Goal: Information Seeking & Learning: Find specific fact

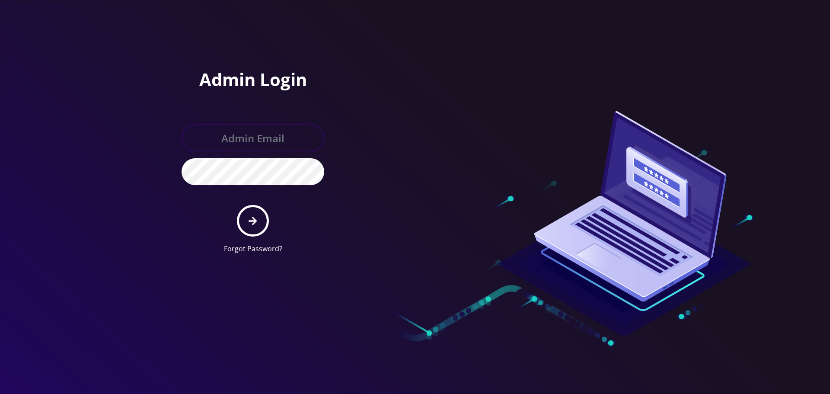
click at [278, 137] on input "text" at bounding box center [253, 137] width 143 height 27
type input "[EMAIL_ADDRESS][DOMAIN_NAME]"
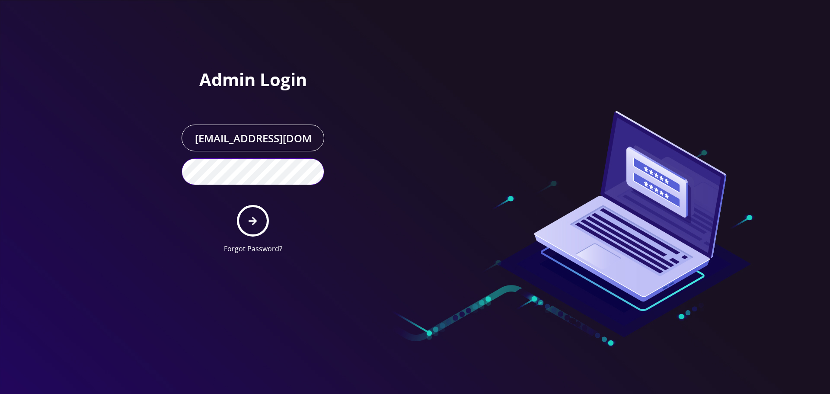
click at [237, 205] on button "submit" at bounding box center [253, 221] width 32 height 32
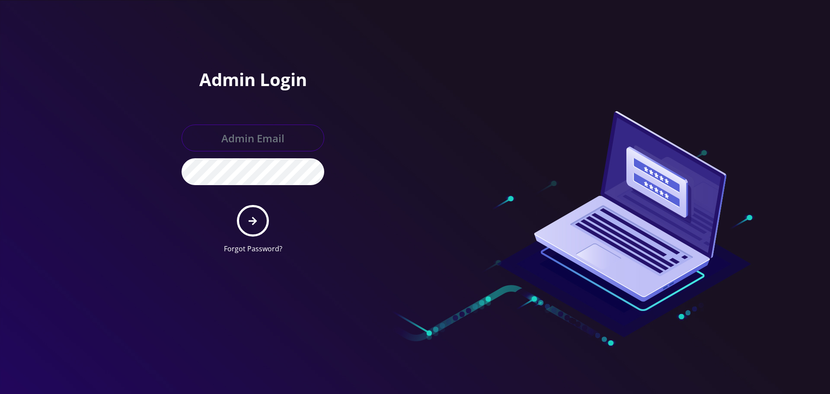
drag, startPoint x: 0, startPoint y: 0, endPoint x: 269, endPoint y: 131, distance: 299.1
click at [269, 131] on input "text" at bounding box center [253, 137] width 143 height 27
type input "khushi@teltik.com"
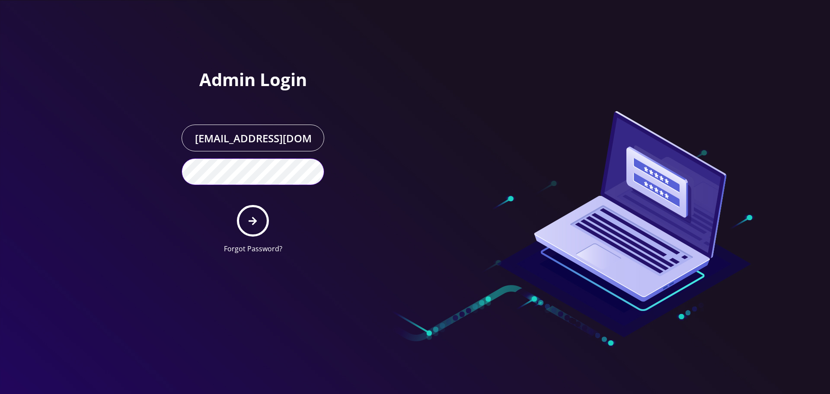
click at [237, 205] on button "submit" at bounding box center [253, 221] width 32 height 32
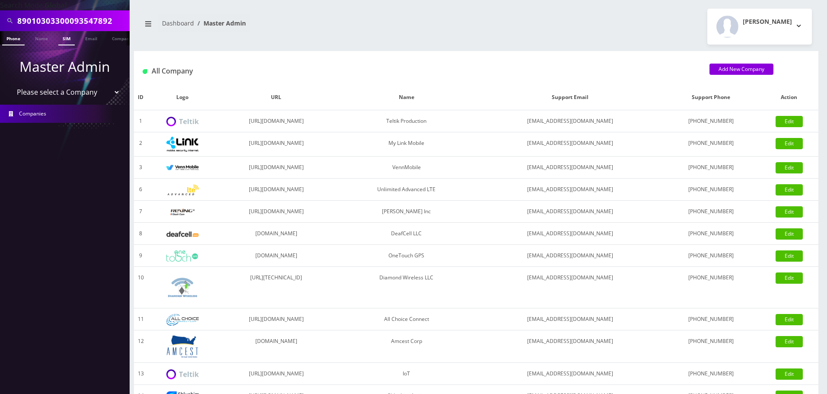
scroll to position [0, 4]
click at [87, 15] on input "89010303300093547892" at bounding box center [72, 21] width 110 height 16
type input "online"
click at [80, 44] on ul "Phone Name SIM Email Company Customer" at bounding box center [65, 38] width 130 height 14
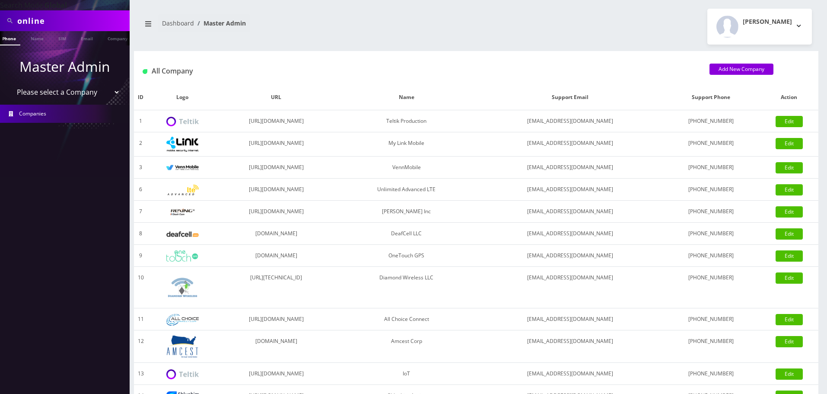
click at [121, 33] on li at bounding box center [125, 33] width 9 height 4
click at [86, 42] on link "Company" at bounding box center [78, 38] width 29 height 14
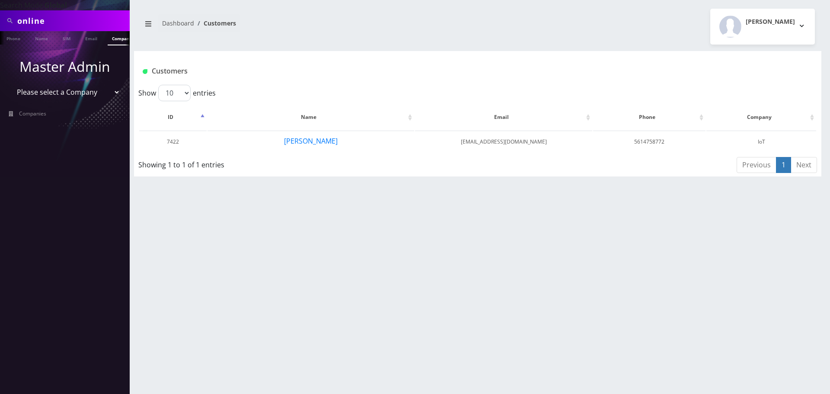
scroll to position [0, 4]
click at [323, 145] on button "Gerardo Rodriguez" at bounding box center [311, 140] width 54 height 11
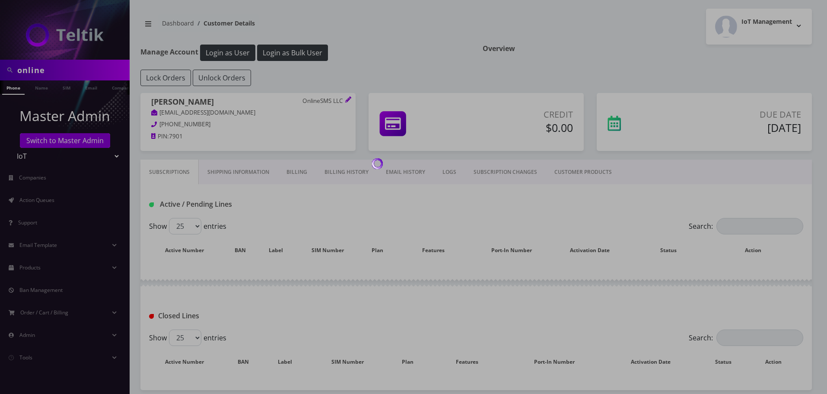
click at [357, 171] on link "Billing History" at bounding box center [346, 171] width 61 height 25
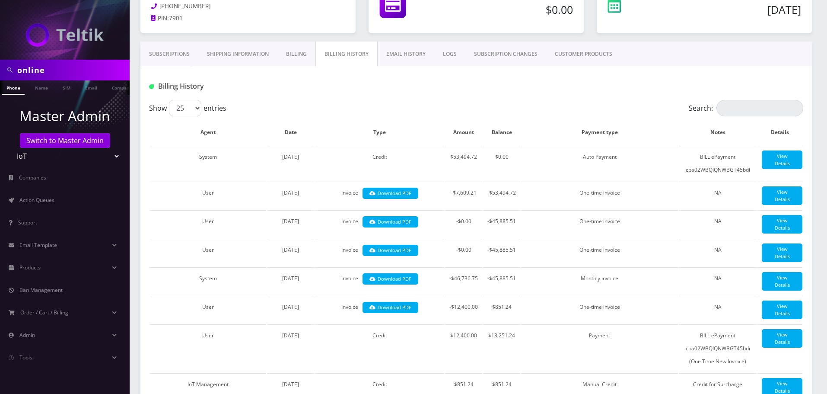
scroll to position [130, 0]
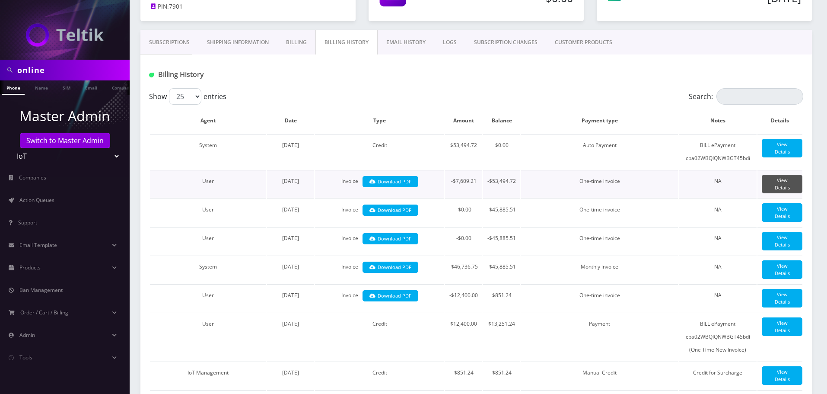
click at [784, 182] on link "View Details" at bounding box center [782, 184] width 41 height 19
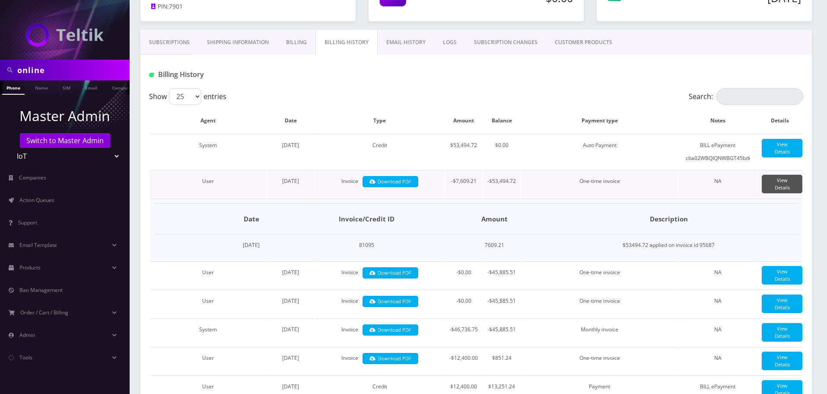
click at [784, 182] on link "View Details" at bounding box center [782, 184] width 41 height 19
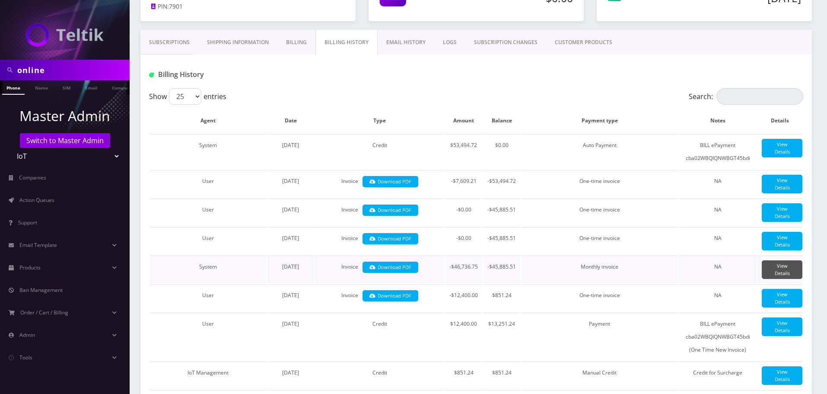
click at [772, 279] on link "View Details" at bounding box center [782, 269] width 41 height 19
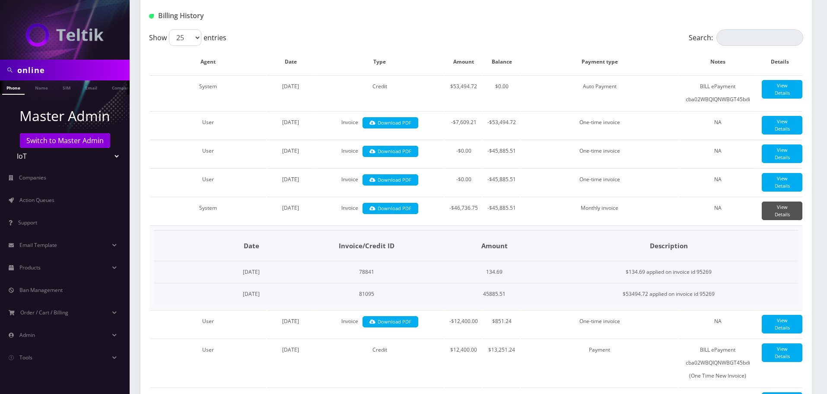
scroll to position [216, 0]
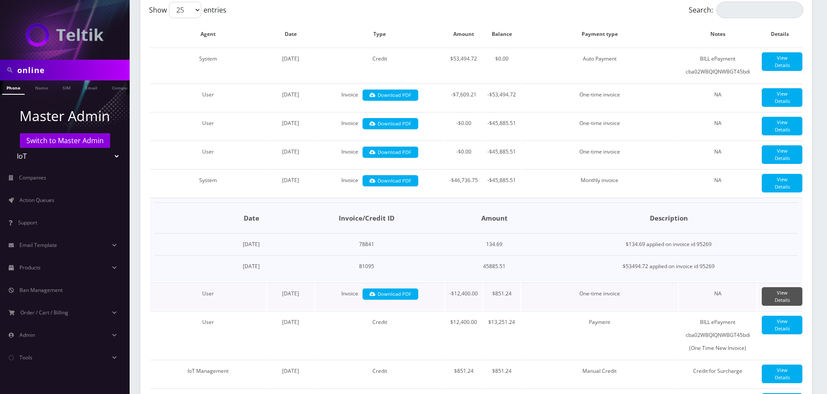
click at [775, 306] on link "View Details" at bounding box center [782, 296] width 41 height 19
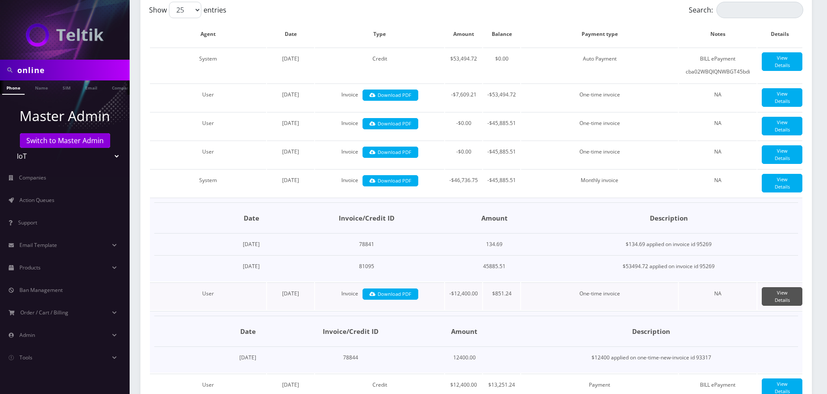
click at [775, 306] on link "View Details" at bounding box center [782, 296] width 41 height 19
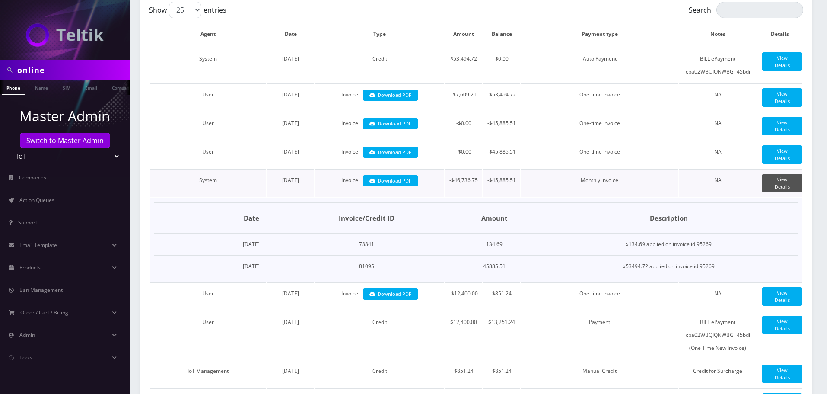
click at [776, 192] on link "View Details" at bounding box center [782, 183] width 41 height 19
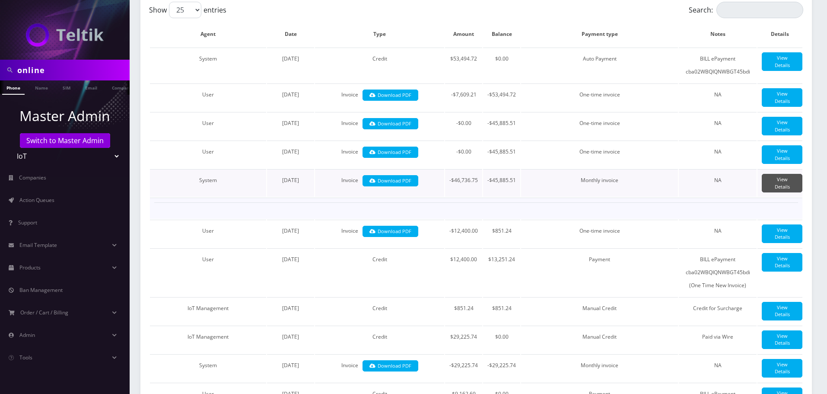
click at [776, 192] on link "View Details" at bounding box center [782, 183] width 41 height 19
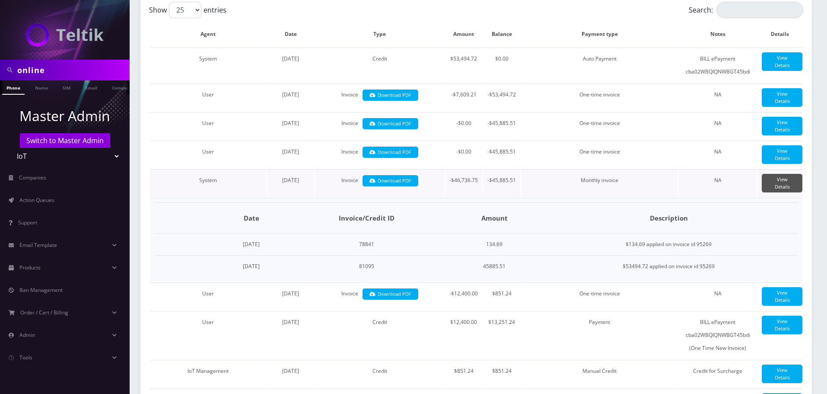
click at [773, 192] on link "View Details" at bounding box center [782, 183] width 41 height 19
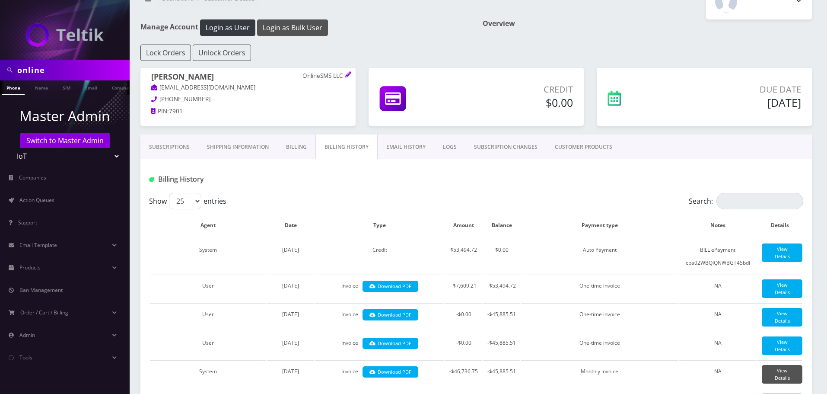
scroll to position [0, 0]
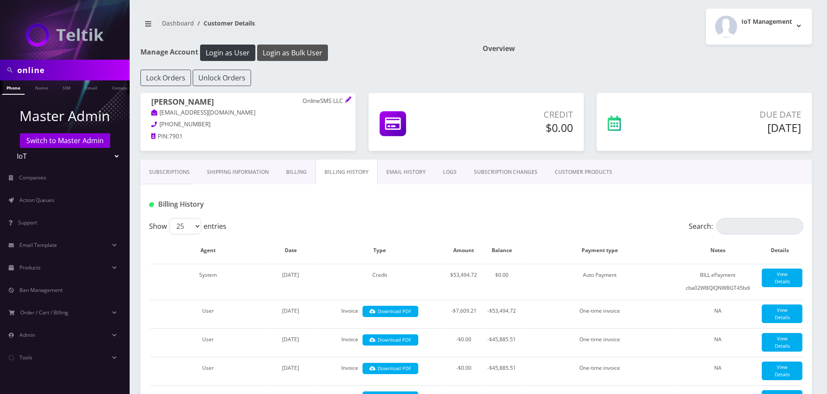
click at [319, 56] on button "Login as Bulk User" at bounding box center [292, 53] width 71 height 16
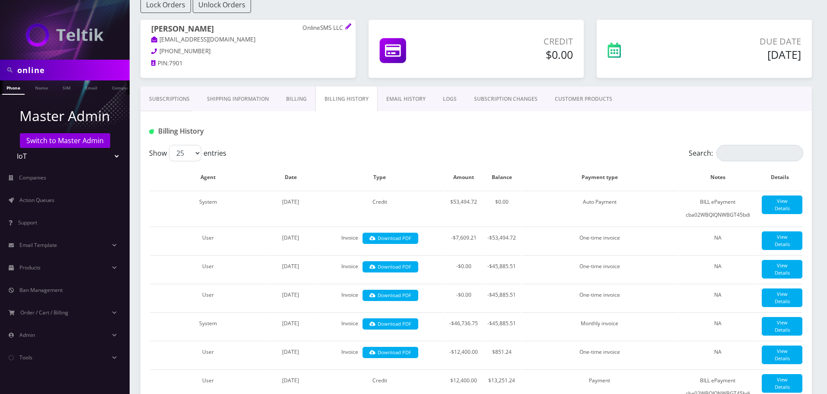
scroll to position [86, 0]
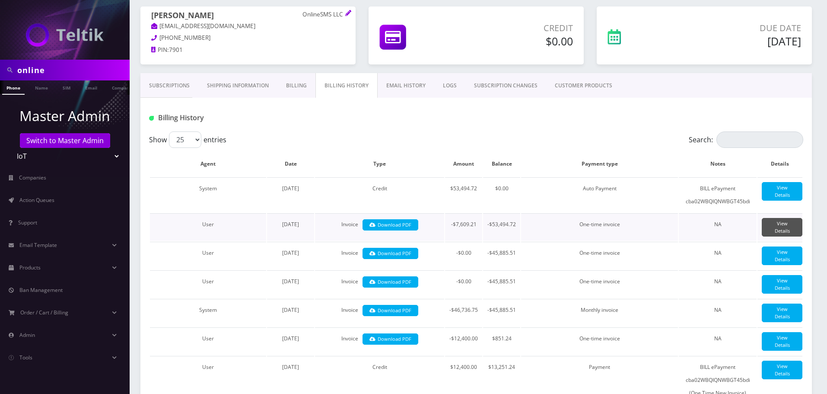
click at [776, 225] on link "View Details" at bounding box center [782, 227] width 41 height 19
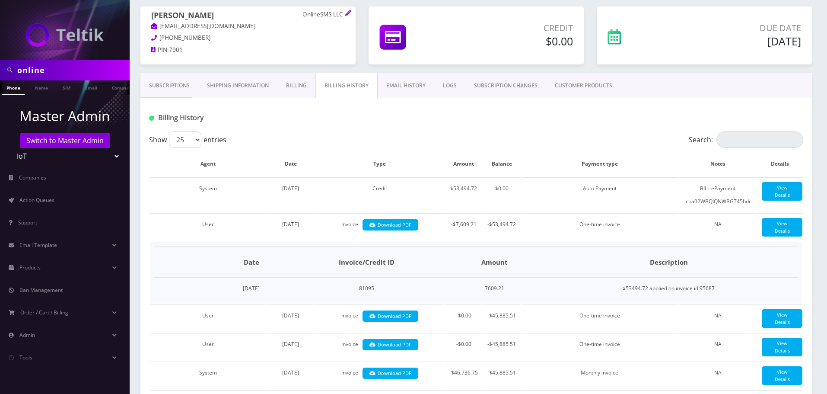
click at [399, 81] on link "EMAIL HISTORY" at bounding box center [406, 85] width 57 height 25
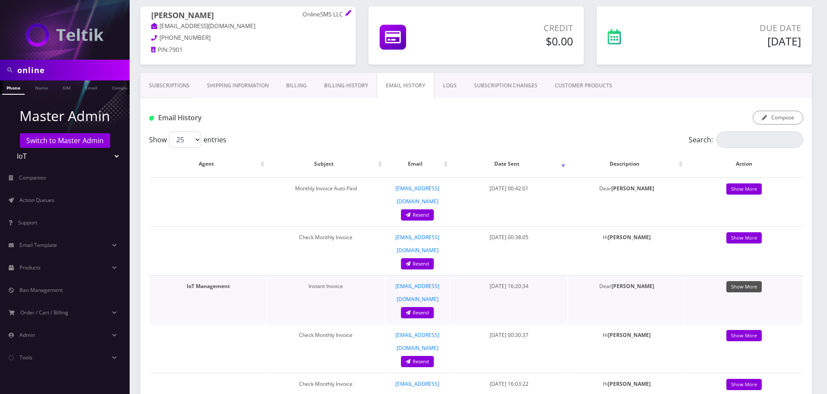
click at [744, 281] on link "Show More" at bounding box center [744, 287] width 35 height 12
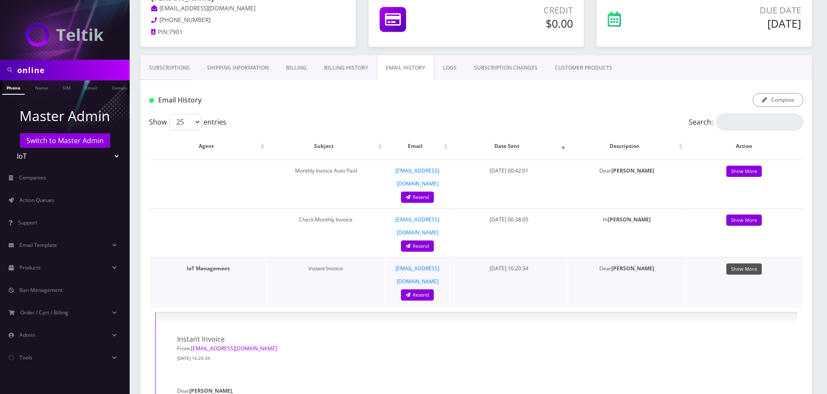
scroll to position [173, 0]
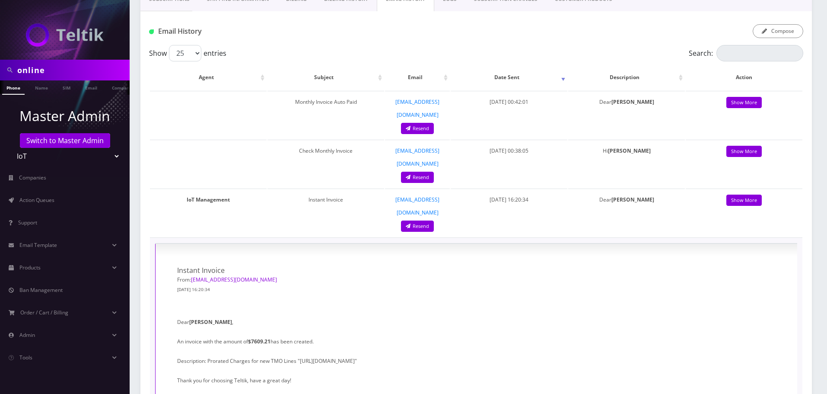
drag, startPoint x: 313, startPoint y: 322, endPoint x: 566, endPoint y: 323, distance: 253.3
click at [566, 354] on p "Description: Prorated Charges for new TMO Lines "[URL][DOMAIN_NAME]"" at bounding box center [476, 360] width 599 height 13
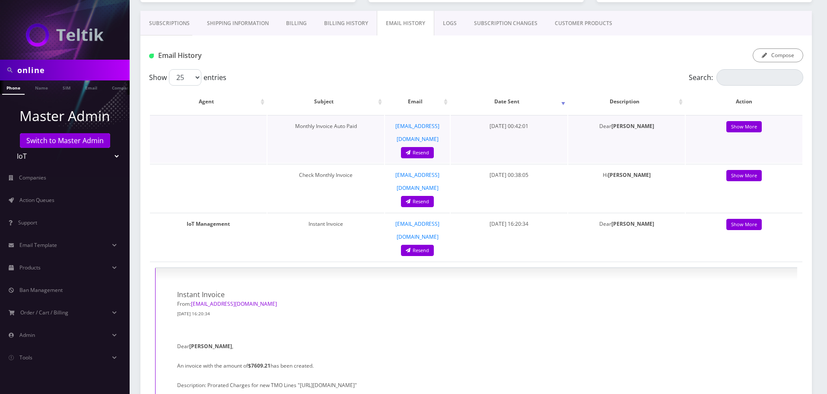
scroll to position [0, 0]
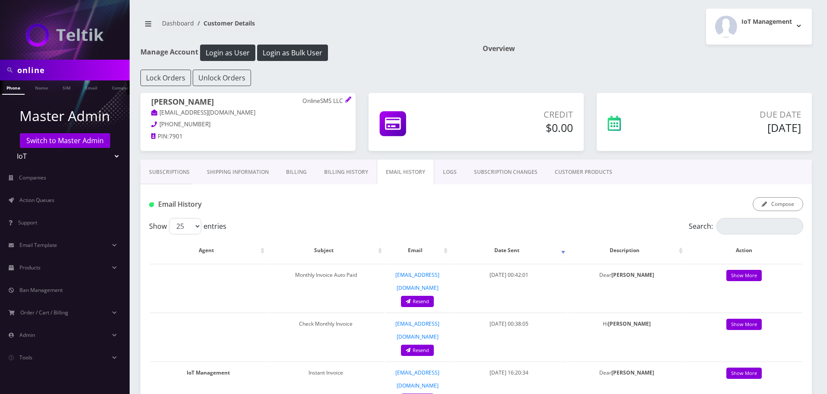
click at [344, 168] on link "Billing History" at bounding box center [346, 171] width 61 height 25
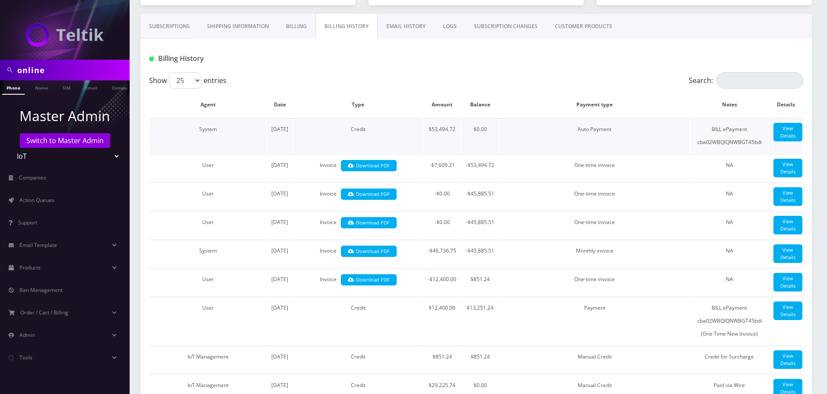
scroll to position [130, 0]
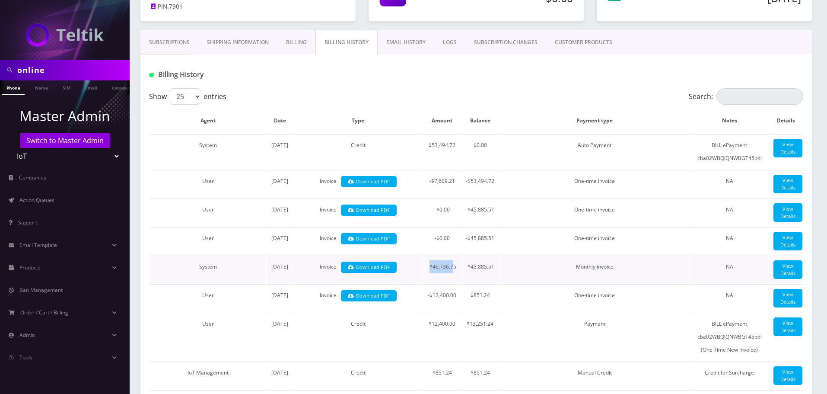
drag, startPoint x: 430, startPoint y: 338, endPoint x: 454, endPoint y: 335, distance: 24.4
click at [454, 283] on td "-$46,736.75" at bounding box center [442, 269] width 37 height 28
click at [456, 283] on td "-$46,736.75" at bounding box center [442, 269] width 37 height 28
drag, startPoint x: 433, startPoint y: 341, endPoint x: 459, endPoint y: 338, distance: 26.9
click at [459, 283] on td "-$46,736.75" at bounding box center [442, 269] width 37 height 28
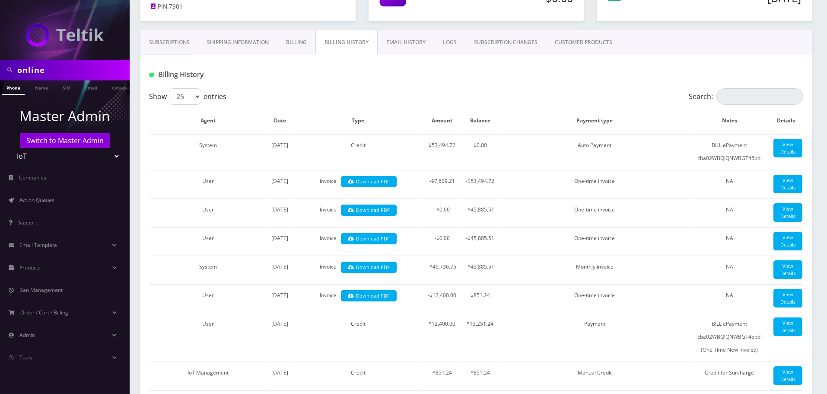
click at [532, 96] on div "Show 25 50 100 250 500 entries" at bounding box center [394, 96] width 491 height 16
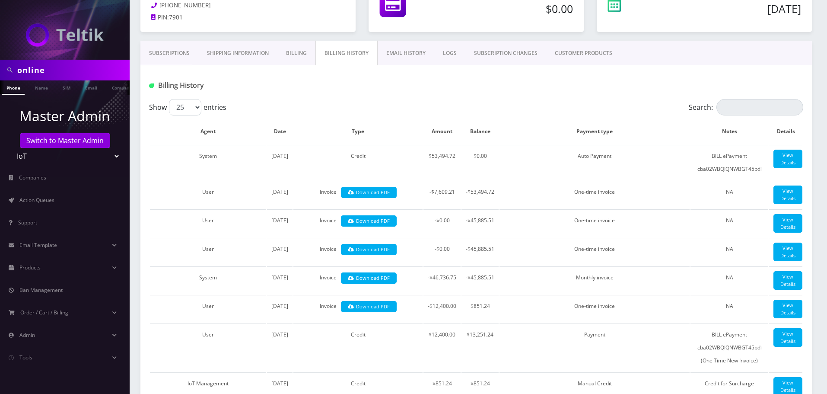
scroll to position [43, 0]
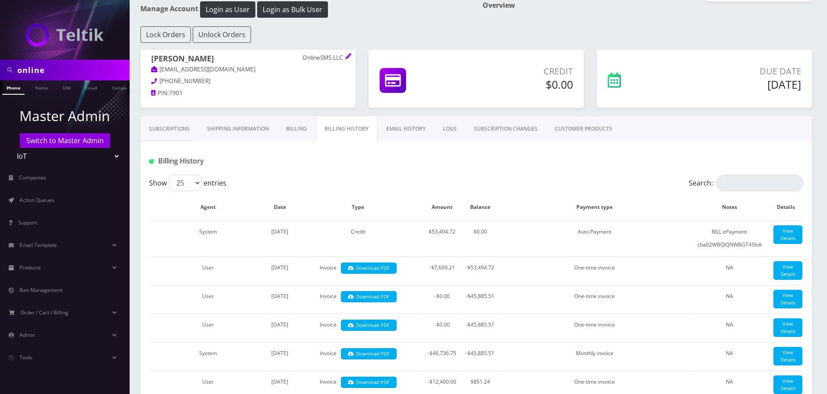
click at [39, 64] on input "online" at bounding box center [72, 70] width 110 height 16
type input "text chest"
click at [115, 86] on link "Company" at bounding box center [117, 87] width 29 height 14
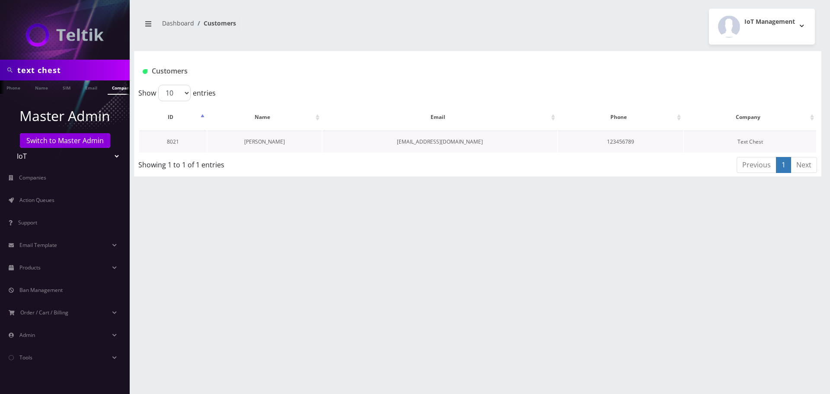
click at [263, 138] on link "[PERSON_NAME]" at bounding box center [264, 141] width 41 height 7
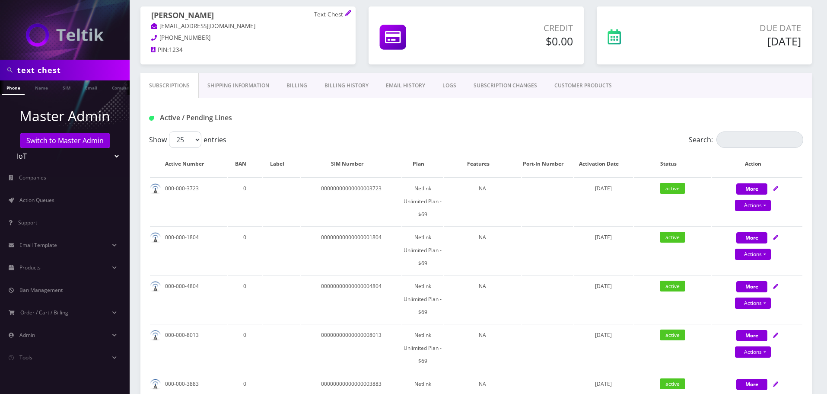
click at [362, 91] on link "Billing History" at bounding box center [346, 85] width 61 height 25
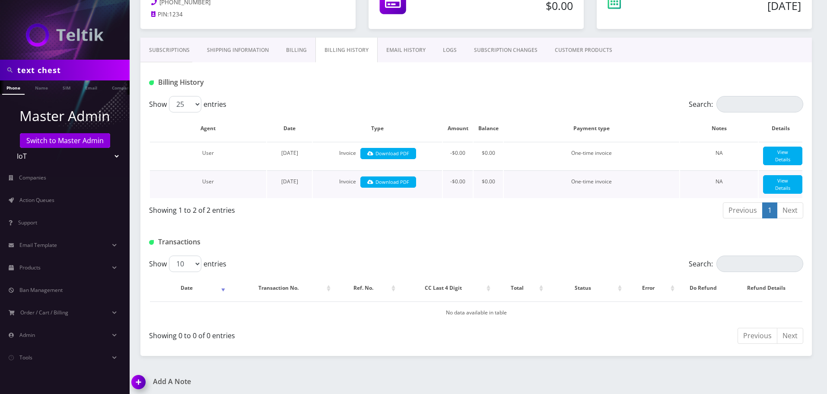
scroll to position [140, 0]
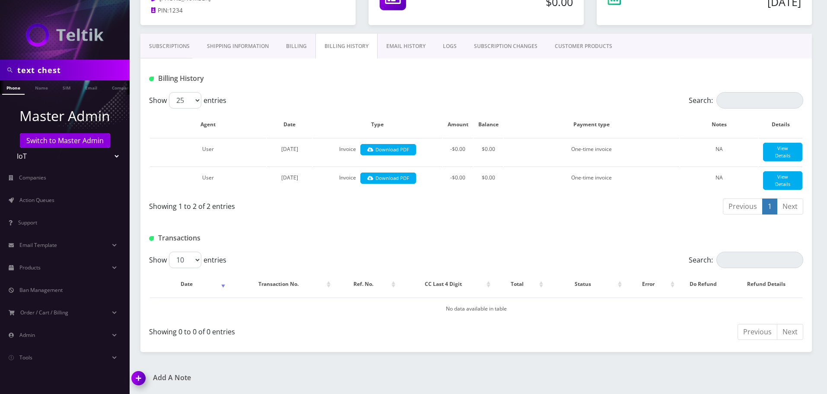
click at [341, 35] on link "Billing History" at bounding box center [347, 46] width 62 height 25
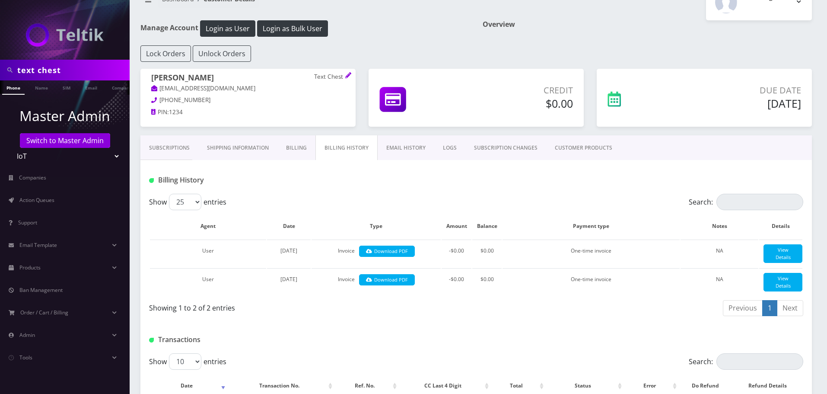
scroll to position [0, 0]
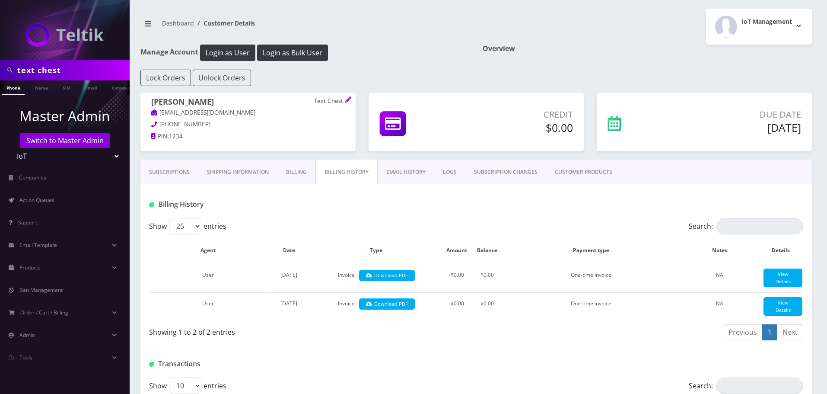
click at [56, 73] on input "text chest" at bounding box center [72, 70] width 110 height 16
click at [55, 73] on input "text chest" at bounding box center [72, 70] width 110 height 16
type input "online"
click at [112, 88] on link "Company" at bounding box center [122, 87] width 29 height 14
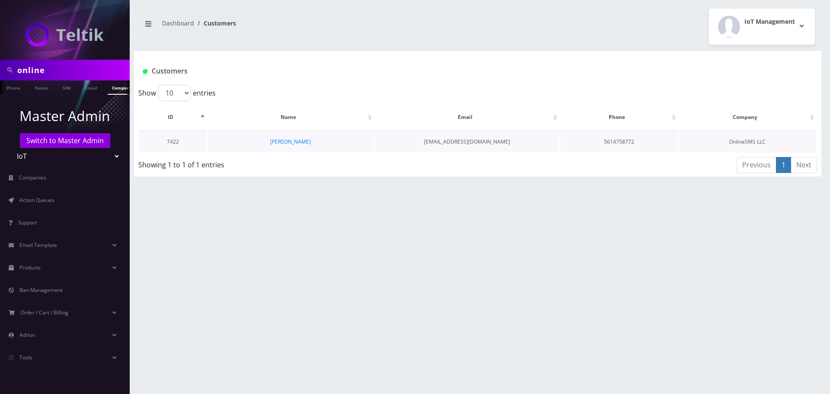
click at [286, 135] on td "[PERSON_NAME]" at bounding box center [290, 142] width 166 height 22
click at [291, 141] on link "[PERSON_NAME]" at bounding box center [290, 141] width 41 height 7
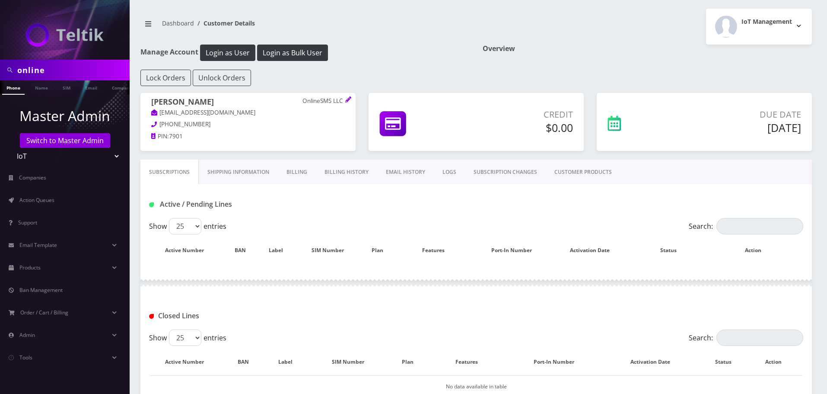
click at [361, 169] on link "Billing History" at bounding box center [346, 171] width 61 height 25
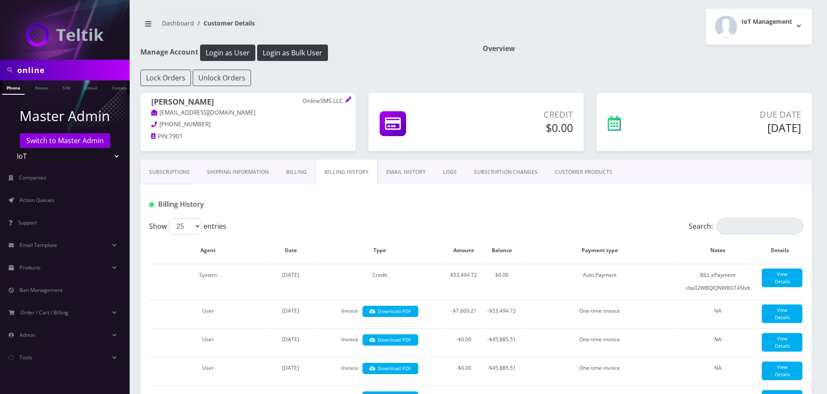
click at [70, 70] on input "online" at bounding box center [72, 70] width 110 height 16
type input "text chest"
click at [110, 90] on link "Company" at bounding box center [122, 87] width 29 height 14
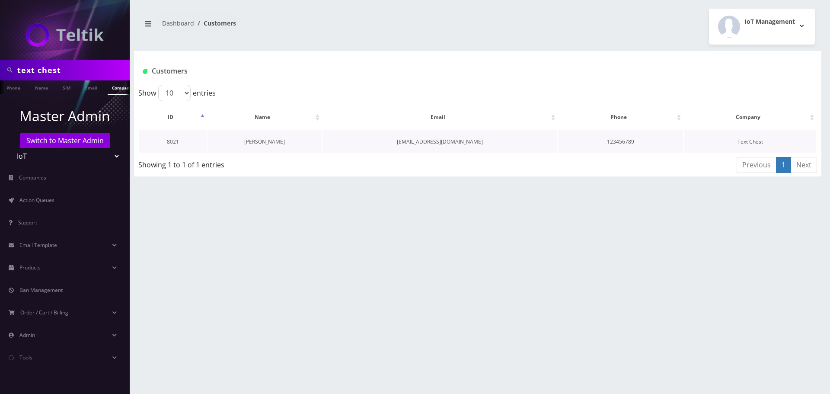
click at [257, 141] on link "[PERSON_NAME]" at bounding box center [264, 141] width 41 height 7
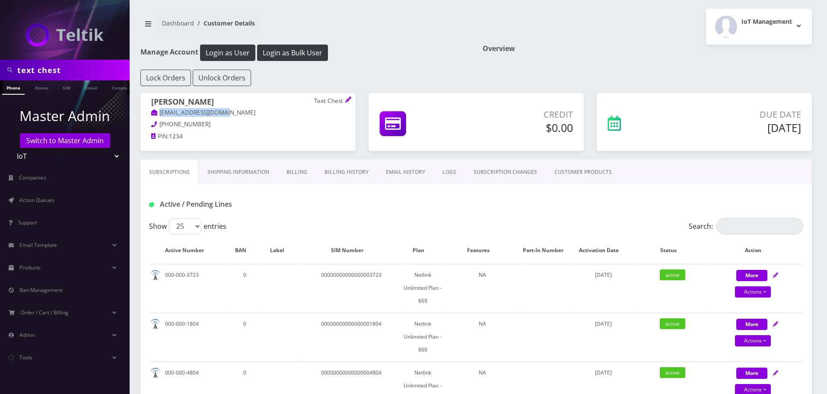
drag, startPoint x: 234, startPoint y: 114, endPoint x: 157, endPoint y: 115, distance: 76.5
click at [157, 115] on p "[EMAIL_ADDRESS][DOMAIN_NAME]" at bounding box center [248, 113] width 194 height 10
copy link "[EMAIL_ADDRESS][DOMAIN_NAME]"
click at [86, 61] on div "text chest" at bounding box center [65, 70] width 130 height 21
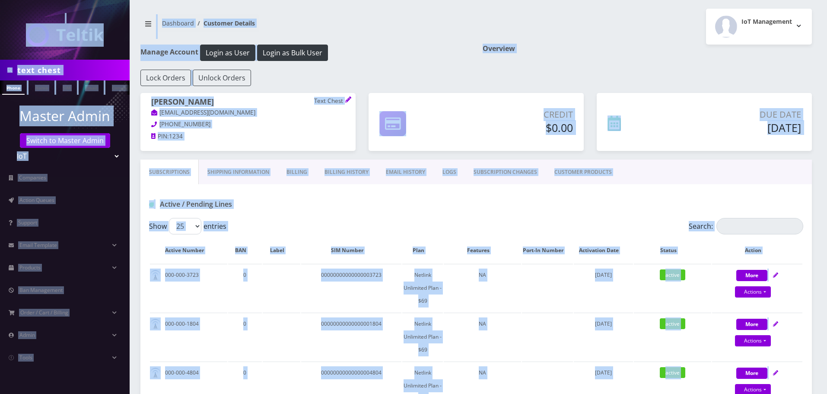
click at [84, 65] on input "text chest" at bounding box center [72, 70] width 110 height 16
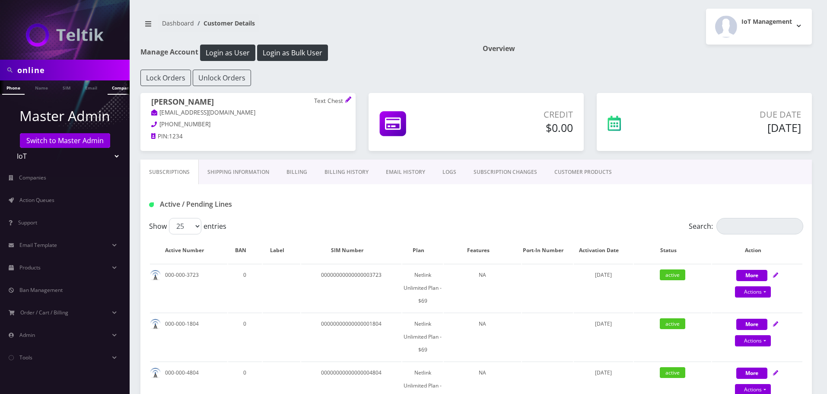
type input "online"
click at [114, 89] on link "Company" at bounding box center [122, 87] width 29 height 14
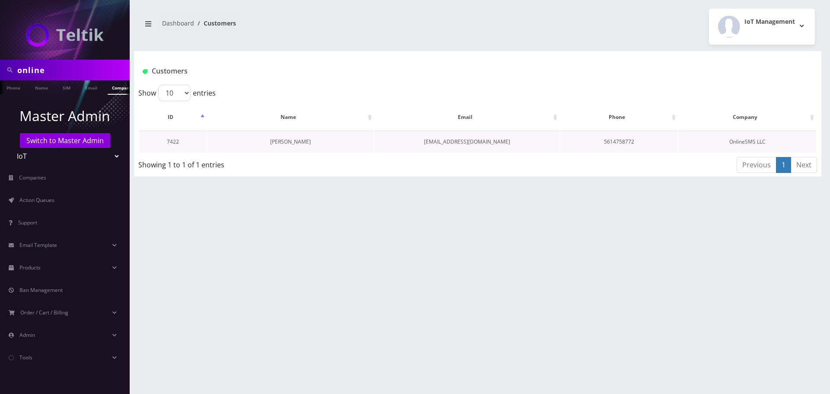
click at [290, 144] on link "[PERSON_NAME]" at bounding box center [290, 141] width 41 height 7
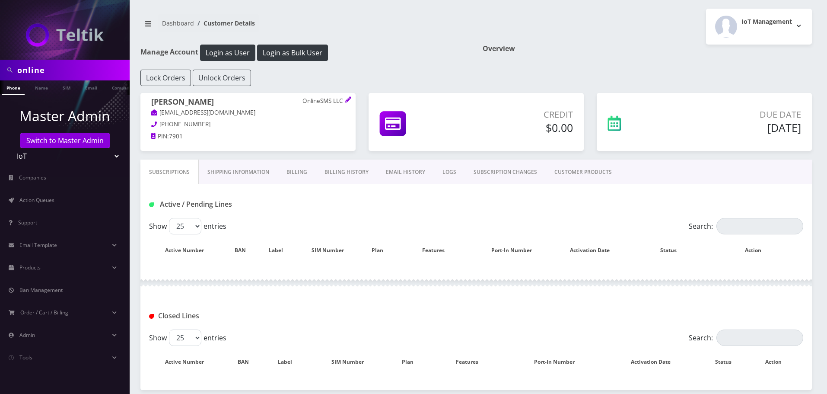
click at [498, 171] on link "SUBSCRIPTION CHANGES" at bounding box center [505, 171] width 81 height 25
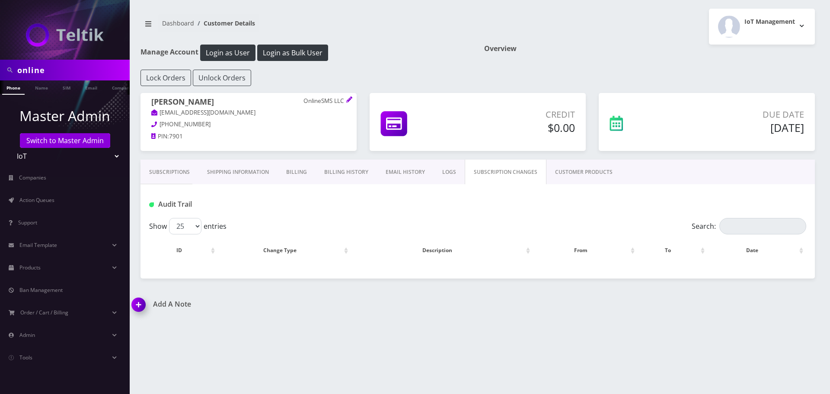
click at [411, 168] on link "EMAIL HISTORY" at bounding box center [405, 171] width 57 height 25
click at [415, 175] on link "EMAIL HISTORY" at bounding box center [405, 171] width 57 height 25
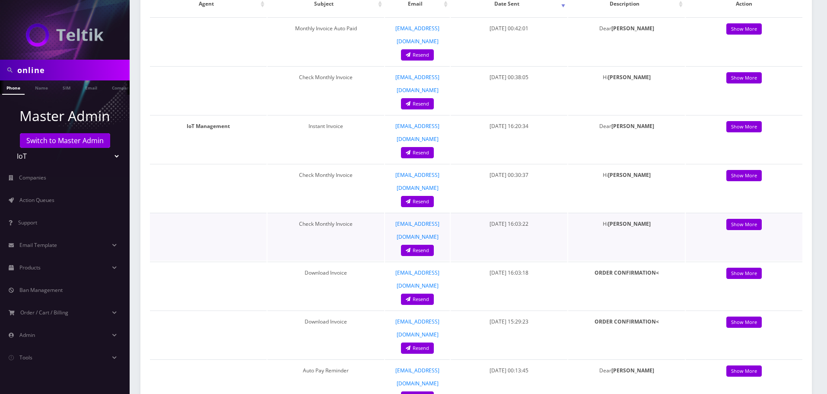
scroll to position [259, 0]
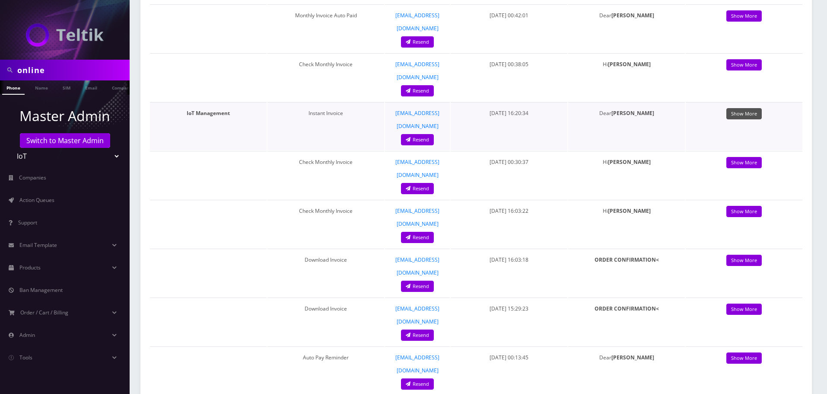
click at [747, 108] on link "Show More" at bounding box center [744, 114] width 35 height 12
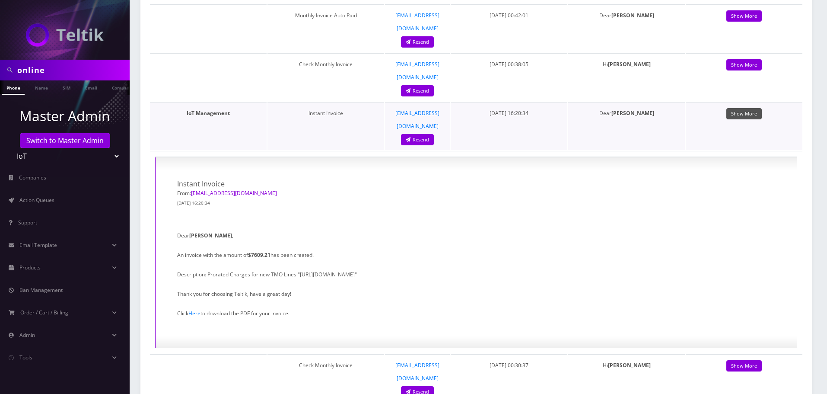
click at [747, 108] on link "Show More" at bounding box center [744, 114] width 35 height 12
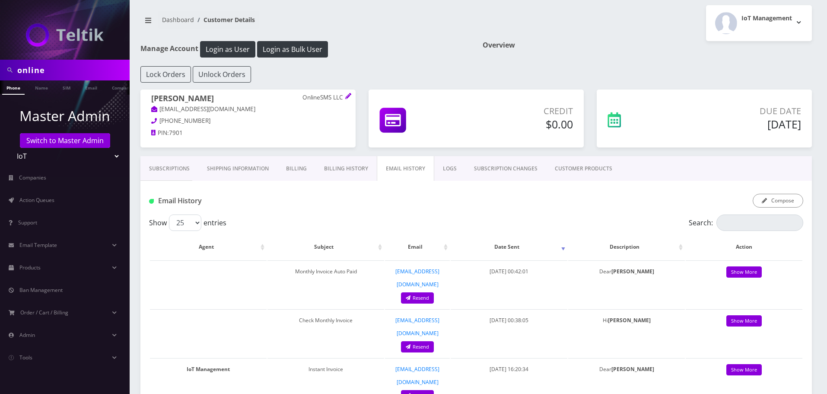
scroll to position [0, 0]
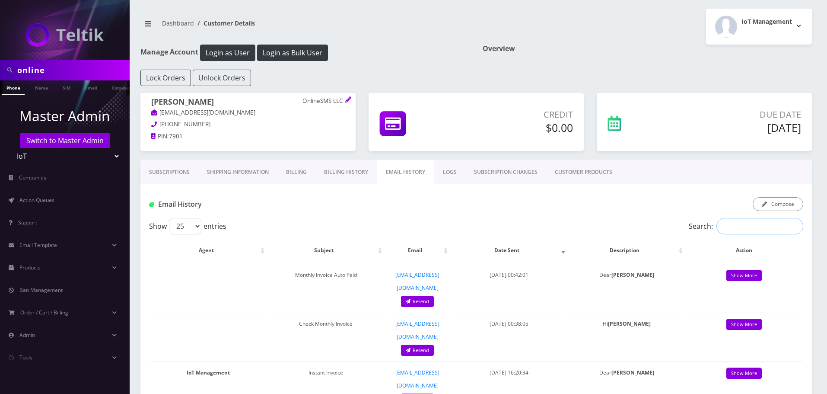
click at [735, 220] on input "Search:" at bounding box center [760, 226] width 87 height 16
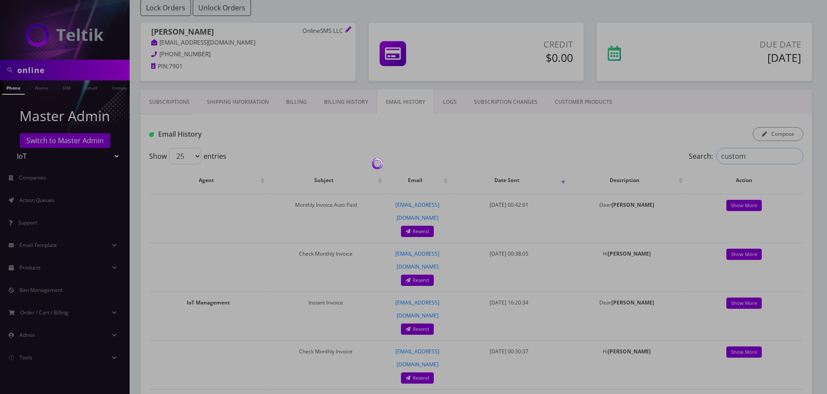
scroll to position [43, 0]
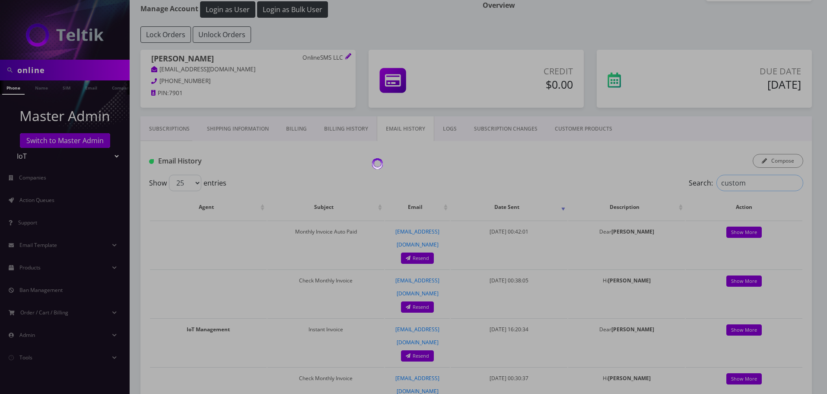
type input "custom"
click at [753, 184] on div at bounding box center [413, 197] width 827 height 394
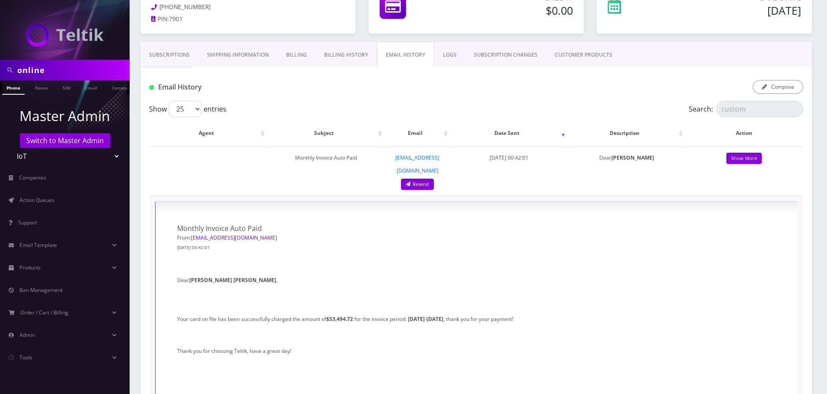
scroll to position [130, 0]
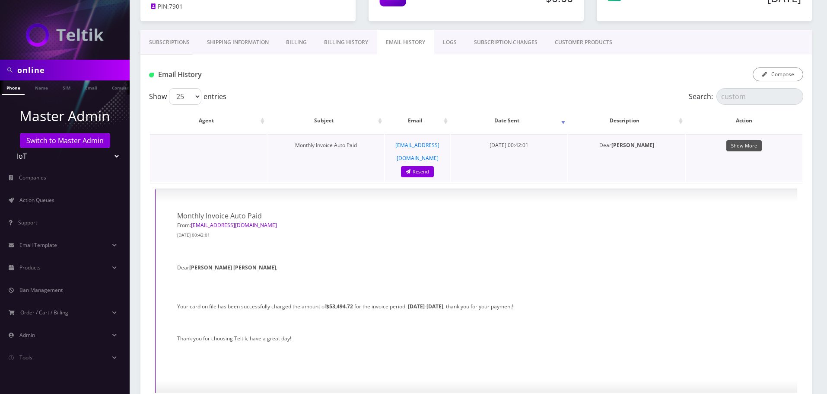
click at [751, 149] on link "Show More" at bounding box center [744, 146] width 35 height 12
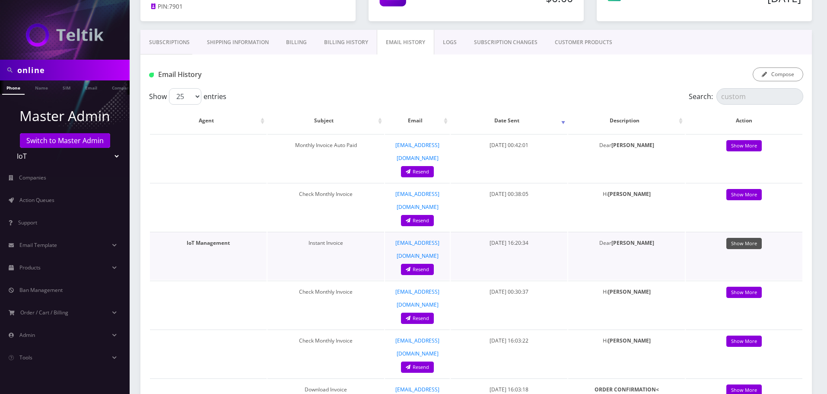
click at [746, 238] on link "Show More" at bounding box center [744, 244] width 35 height 12
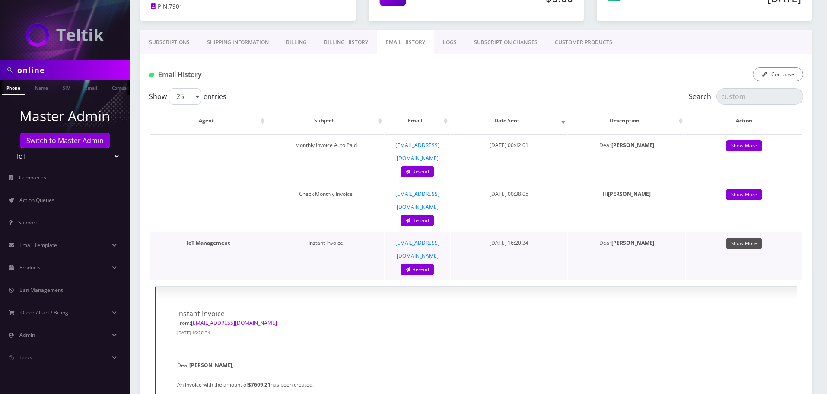
click at [746, 238] on link "Show More" at bounding box center [744, 244] width 35 height 12
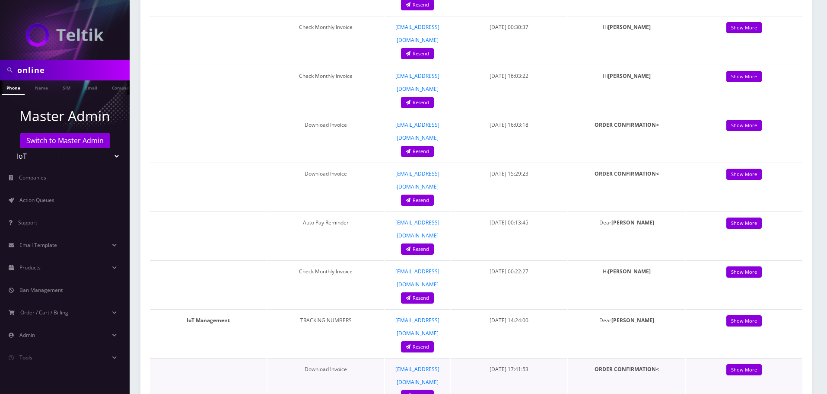
scroll to position [432, 0]
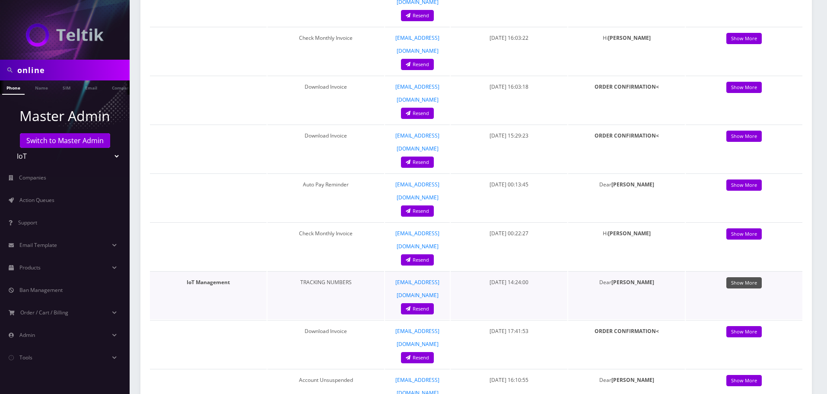
click at [754, 277] on link "Show More" at bounding box center [744, 283] width 35 height 12
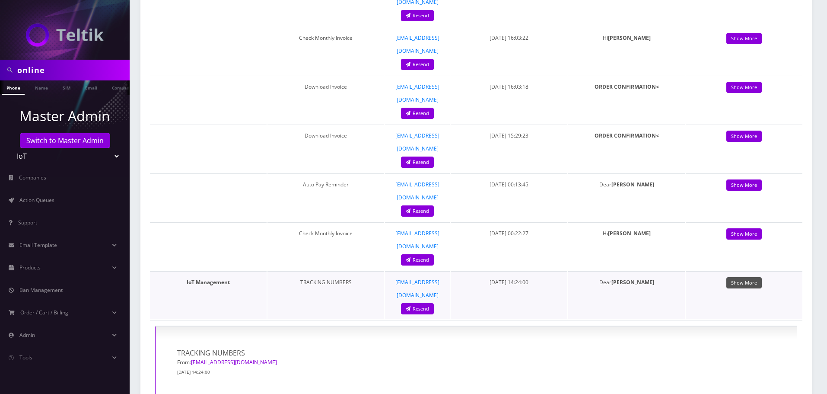
click at [755, 277] on link "Show More" at bounding box center [744, 283] width 35 height 12
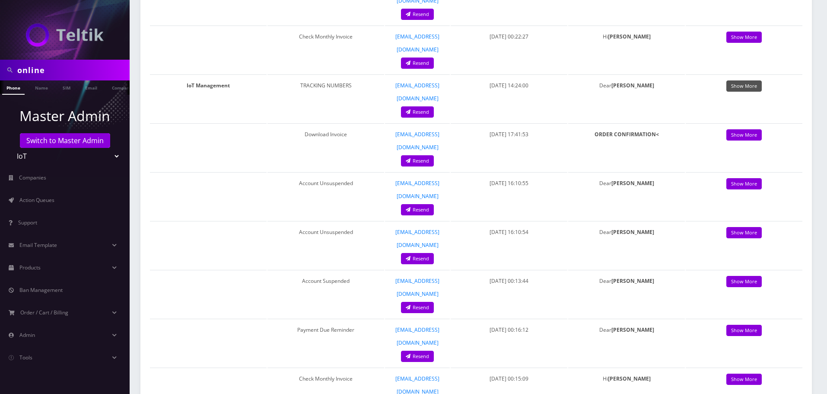
scroll to position [778, 0]
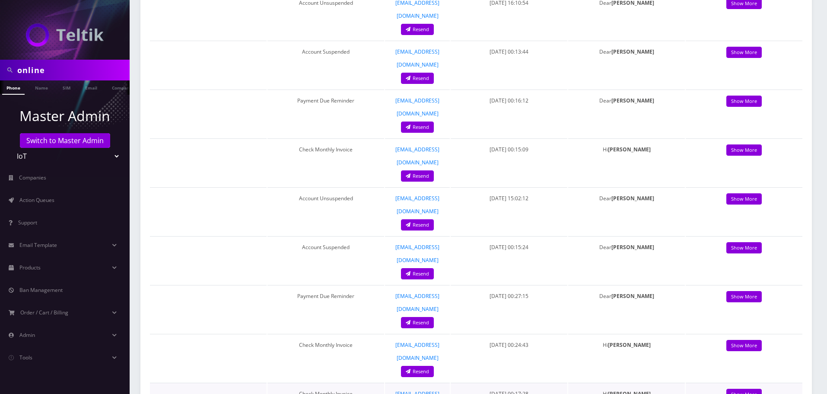
scroll to position [821, 0]
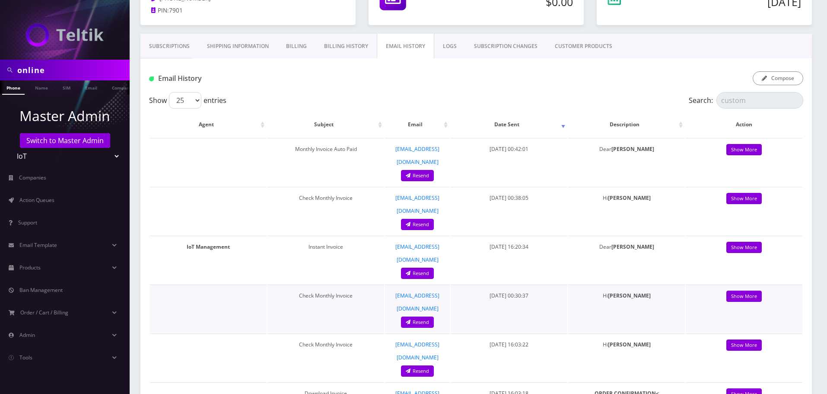
scroll to position [130, 0]
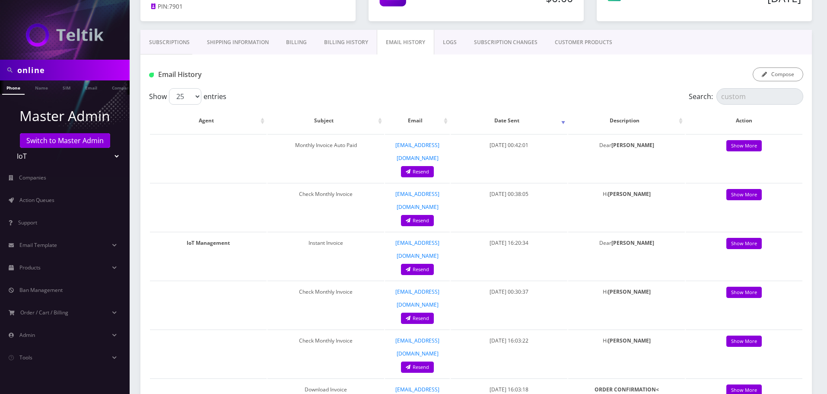
click at [351, 43] on link "Billing History" at bounding box center [346, 42] width 61 height 25
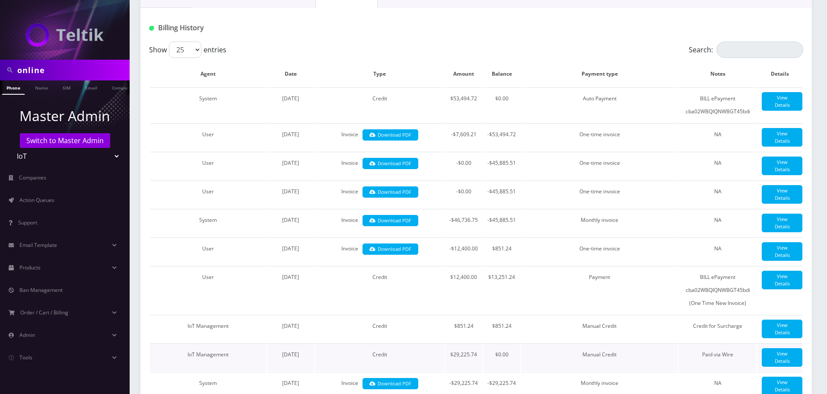
scroll to position [173, 0]
